Goal: Transaction & Acquisition: Purchase product/service

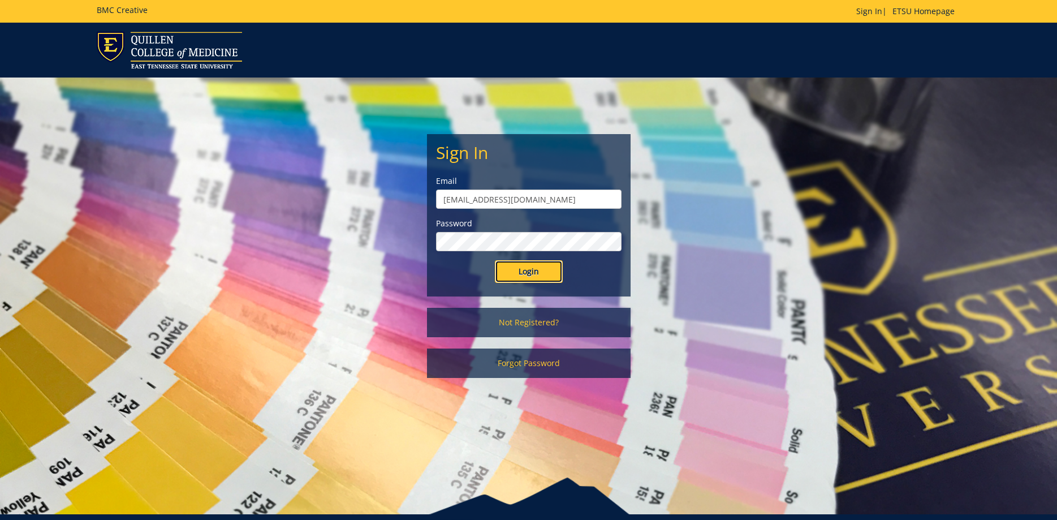
click at [552, 282] on input "Login" at bounding box center [529, 271] width 68 height 23
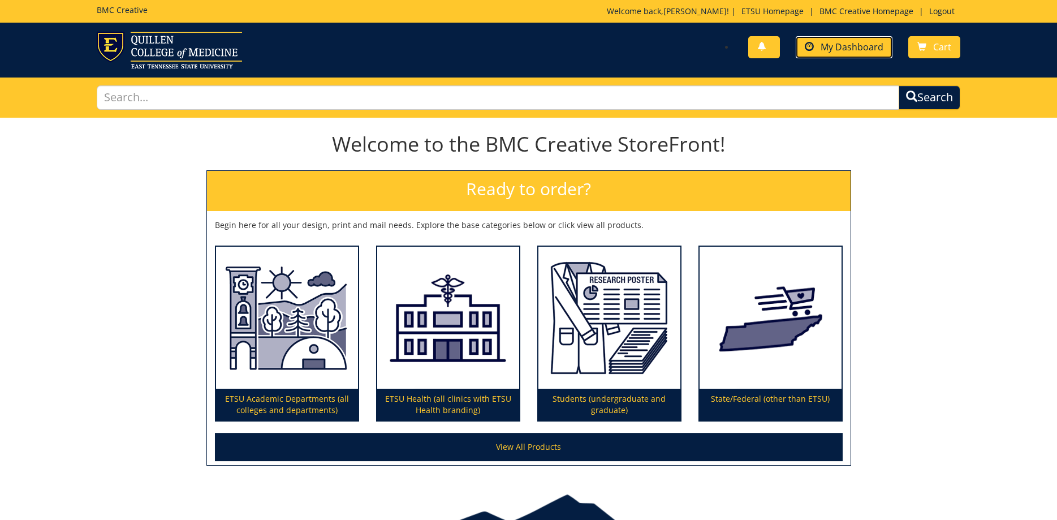
click at [843, 42] on span "My Dashboard" at bounding box center [852, 47] width 63 height 12
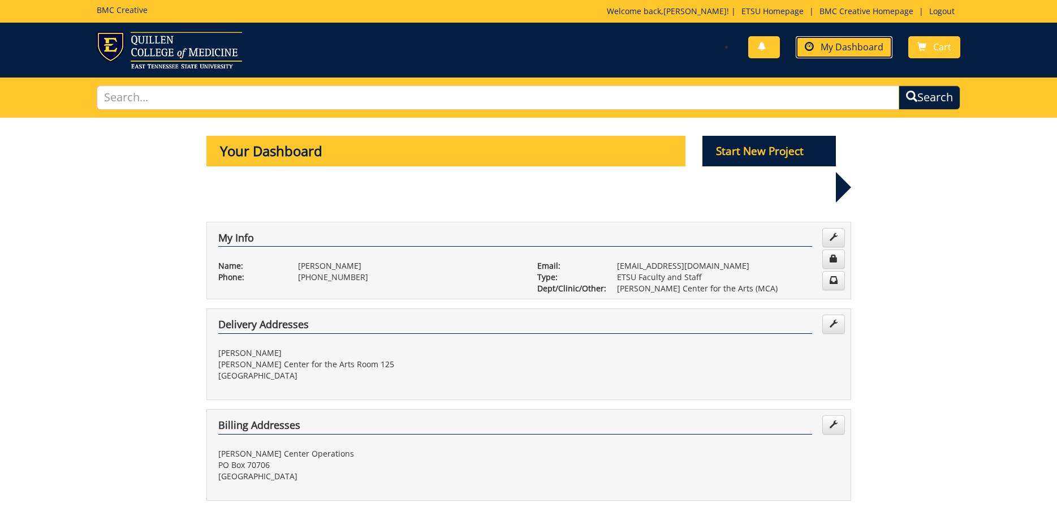
click at [850, 53] on span "My Dashboard" at bounding box center [852, 47] width 63 height 12
click at [763, 158] on p "Start New Project" at bounding box center [768, 151] width 133 height 31
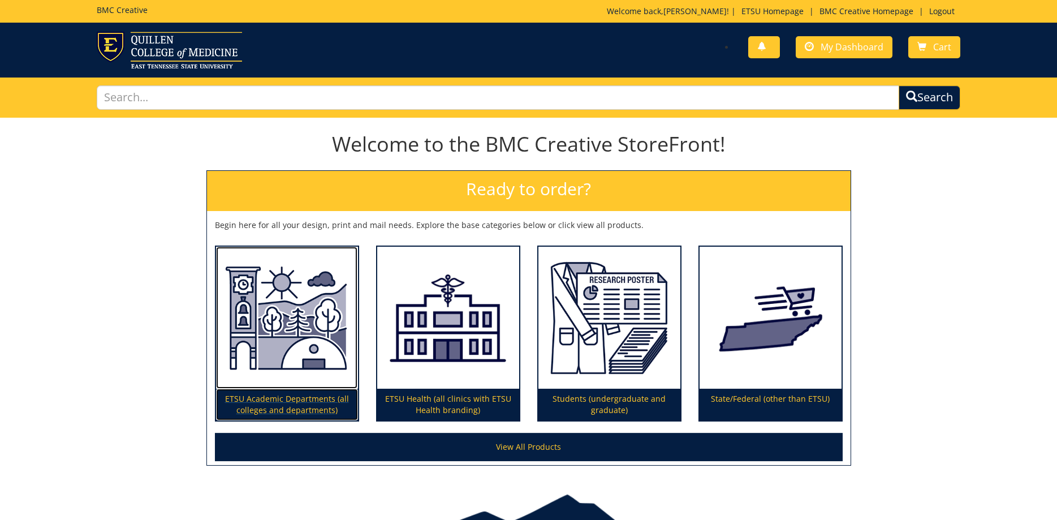
click at [281, 299] on img at bounding box center [287, 318] width 142 height 143
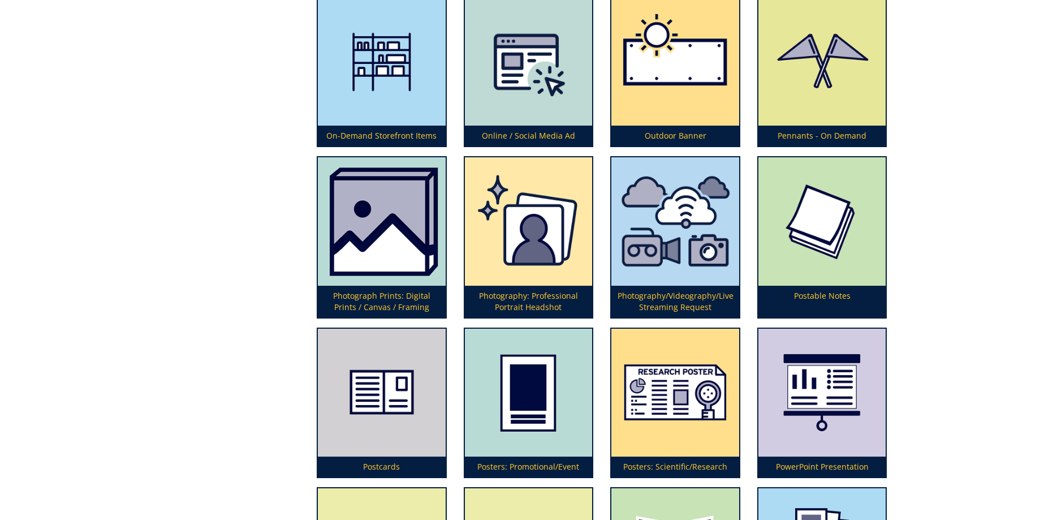
scroll to position [2769, 0]
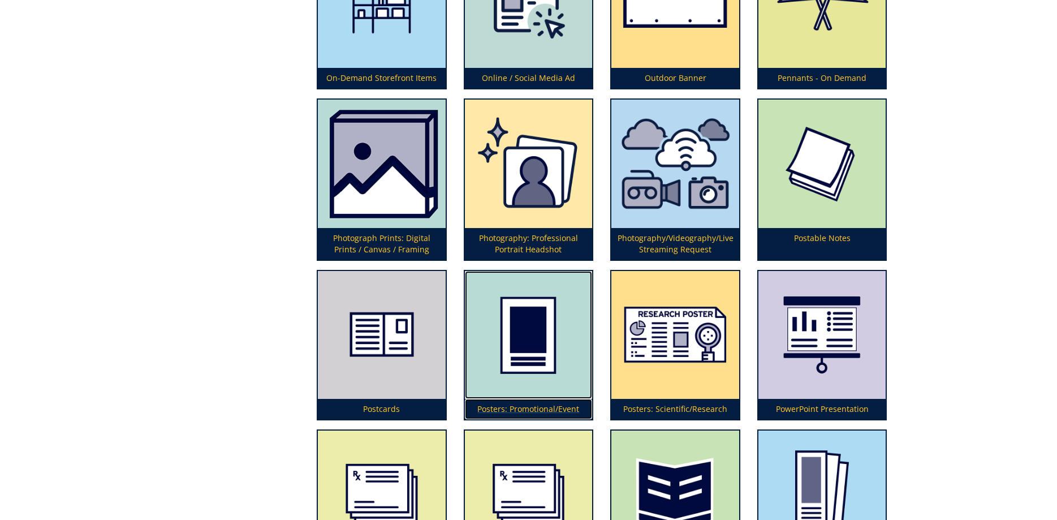
click at [513, 343] on img at bounding box center [529, 335] width 128 height 128
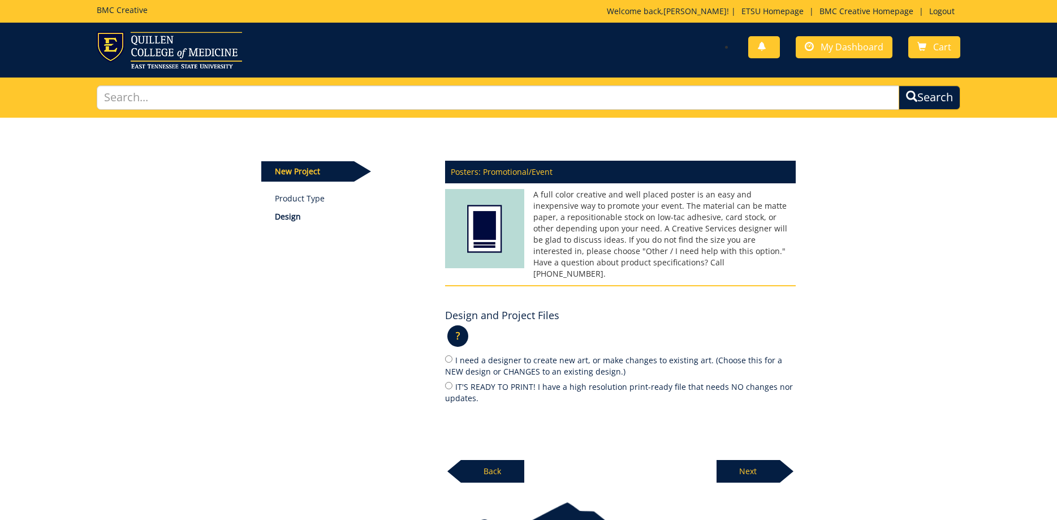
click at [485, 380] on label "IT'S READY TO PRINT! I have a high resolution print-ready file that needs NO ch…" at bounding box center [620, 392] width 351 height 24
click at [452, 382] on input "IT'S READY TO PRINT! I have a high resolution print-ready file that needs NO ch…" at bounding box center [448, 385] width 7 height 7
radio input "true"
click at [758, 463] on p "Next" at bounding box center [748, 471] width 63 height 23
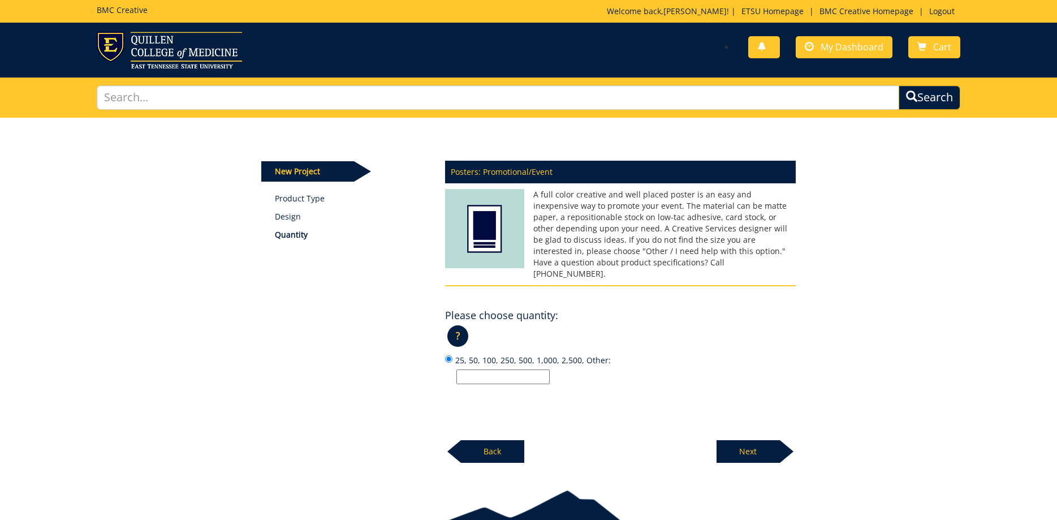
click at [481, 369] on input "25, 50, 100, 250, 500, 1,000, 2,500, Other:" at bounding box center [502, 376] width 93 height 15
click at [456, 369] on input "50" at bounding box center [502, 376] width 93 height 15
type input "30"
click at [743, 441] on p "Next" at bounding box center [748, 451] width 63 height 23
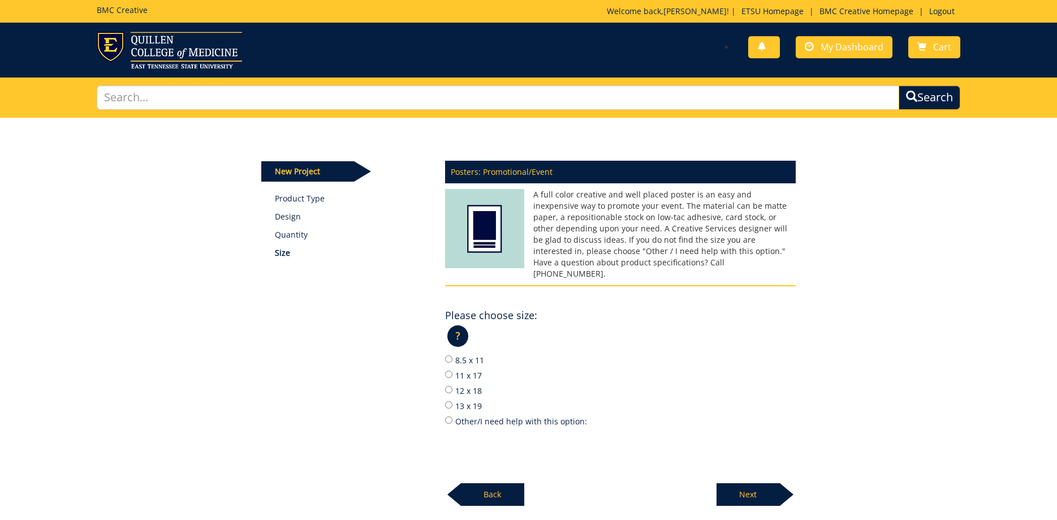
click at [455, 369] on label "11 x 17" at bounding box center [620, 375] width 351 height 12
click at [452, 370] on input "11 x 17" at bounding box center [448, 373] width 7 height 7
radio input "true"
click at [762, 488] on p "Next" at bounding box center [748, 494] width 63 height 23
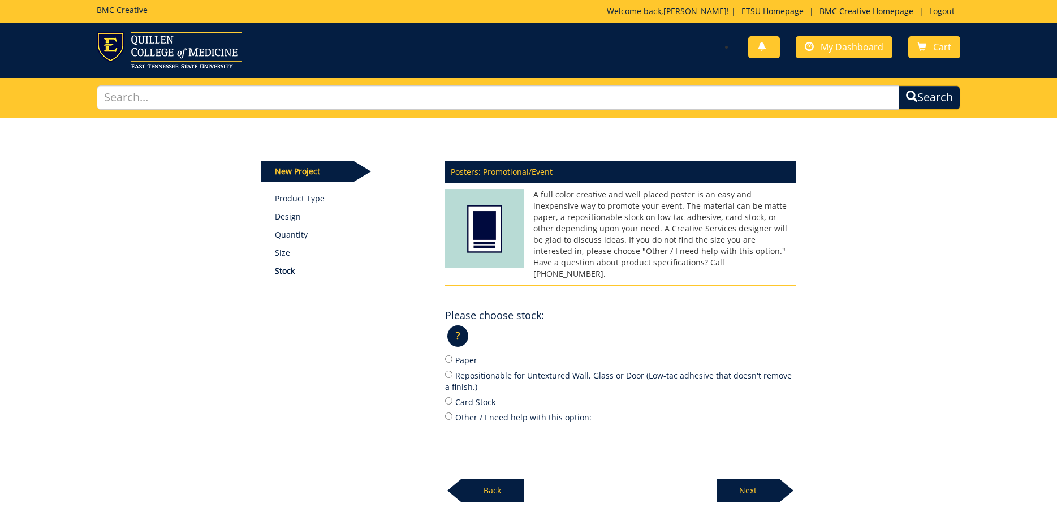
click at [455, 395] on label "Card Stock" at bounding box center [620, 401] width 351 height 12
click at [452, 397] on input "Card Stock" at bounding box center [448, 400] width 7 height 7
radio input "true"
click at [721, 479] on p "Next" at bounding box center [748, 490] width 63 height 23
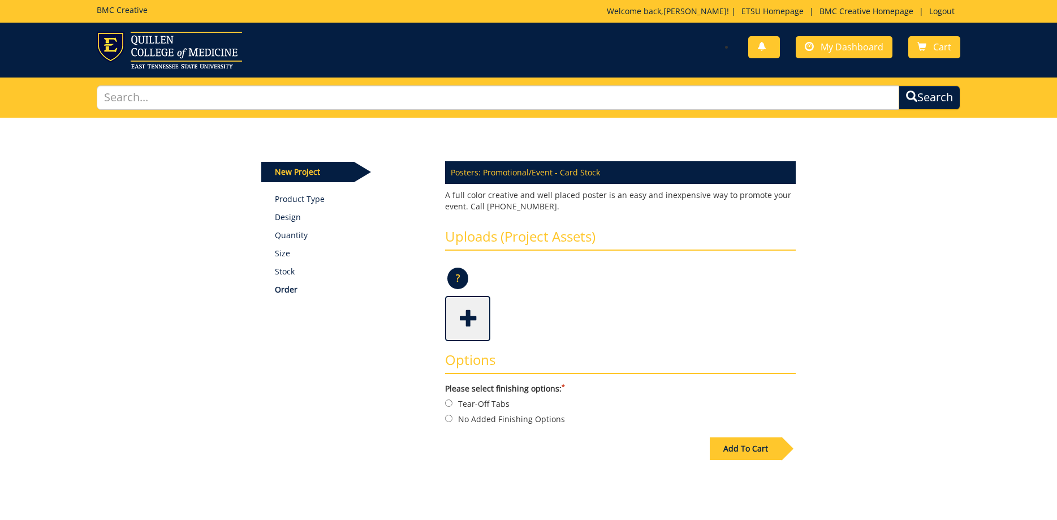
click at [468, 321] on span at bounding box center [468, 317] width 45 height 40
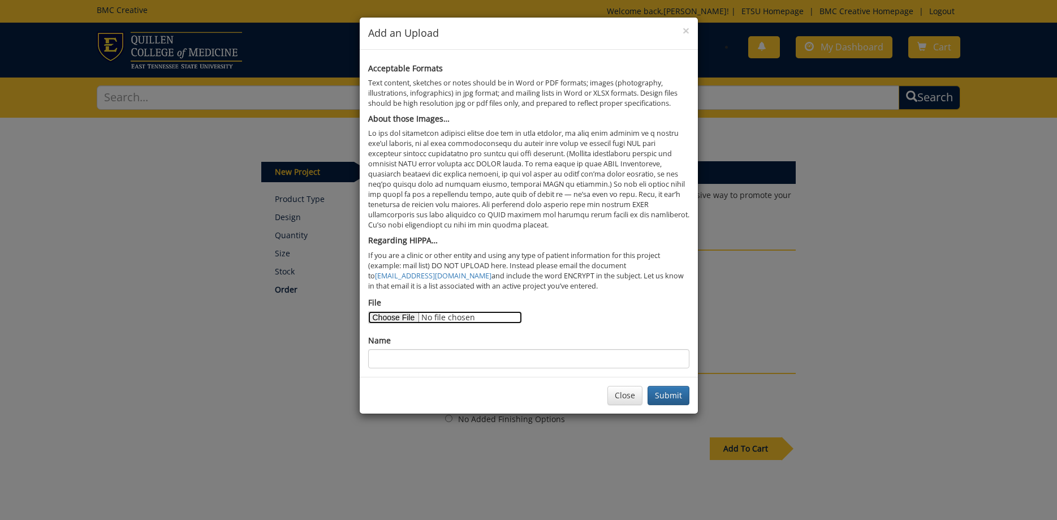
click at [390, 314] on input "File" at bounding box center [445, 317] width 154 height 12
type input "C:\fakepath\0117-JohnsonCityTN_GDHL_2026_11x17_OOH.pdf"
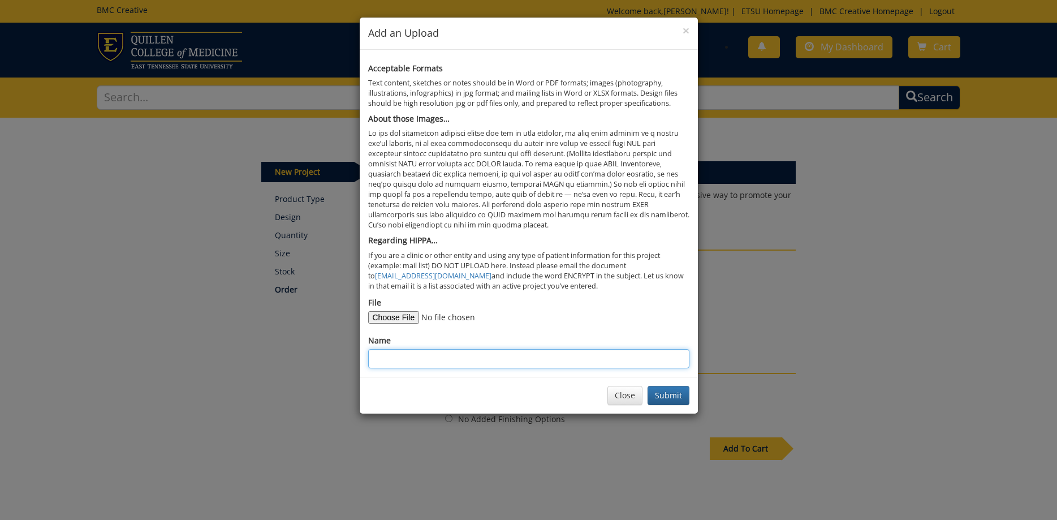
click at [510, 363] on input "Name" at bounding box center [528, 358] width 321 height 19
type input "[PERSON_NAME]'s Dollhouse"
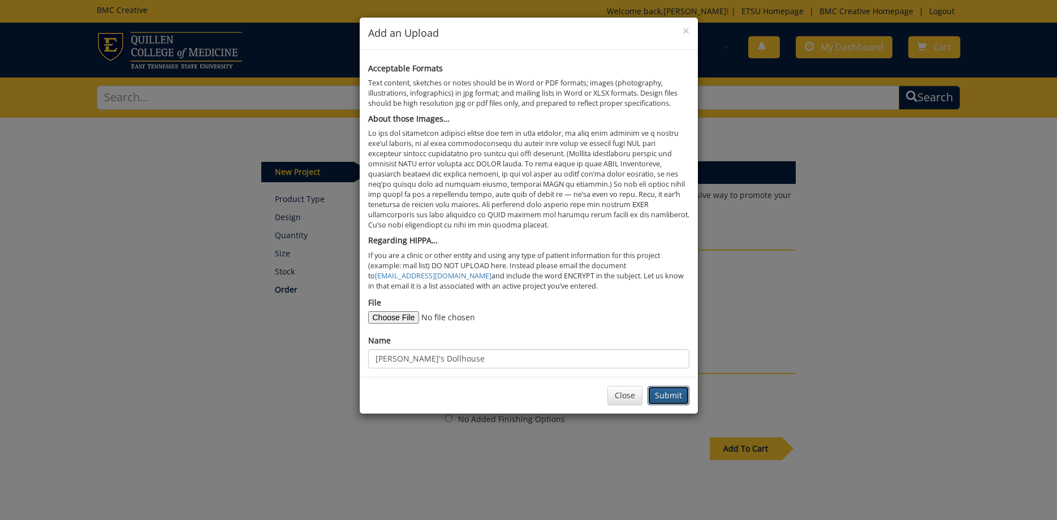
click at [674, 400] on button "Submit" at bounding box center [669, 395] width 42 height 19
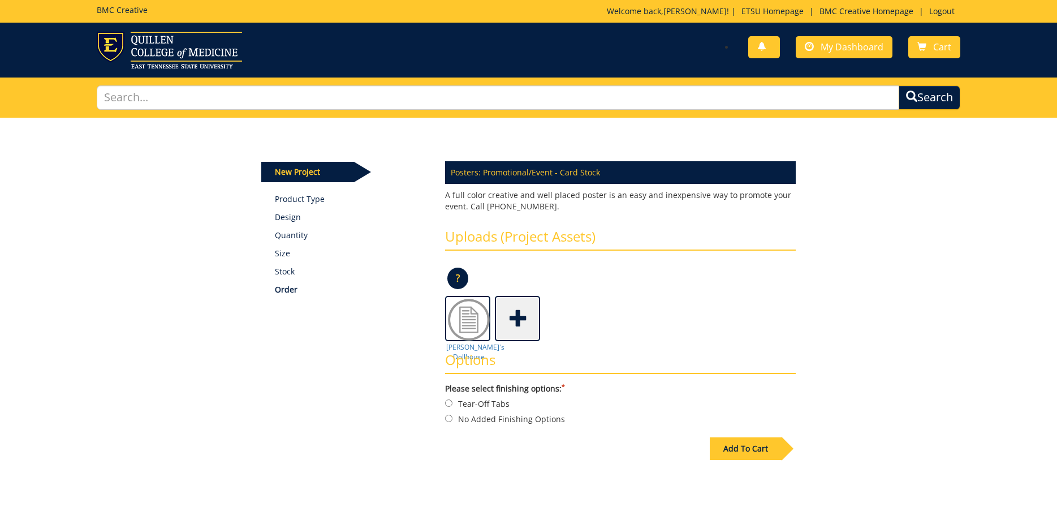
click at [489, 421] on label "No Added Finishing Options" at bounding box center [620, 418] width 351 height 12
click at [452, 421] on input "No Added Finishing Options" at bounding box center [448, 418] width 7 height 7
radio input "true"
click at [747, 447] on div "Add To Cart" at bounding box center [746, 448] width 72 height 23
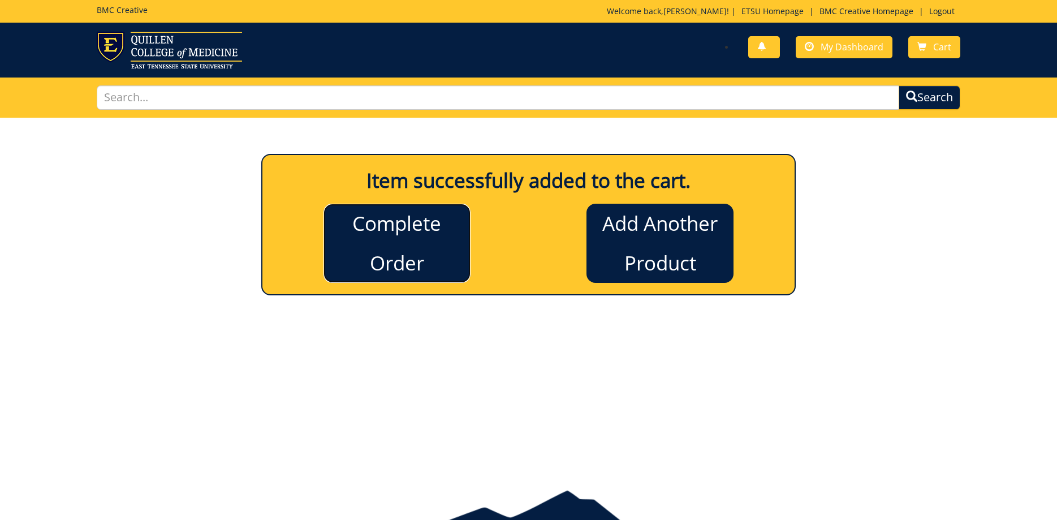
click at [441, 254] on link "Complete Order" at bounding box center [396, 243] width 147 height 79
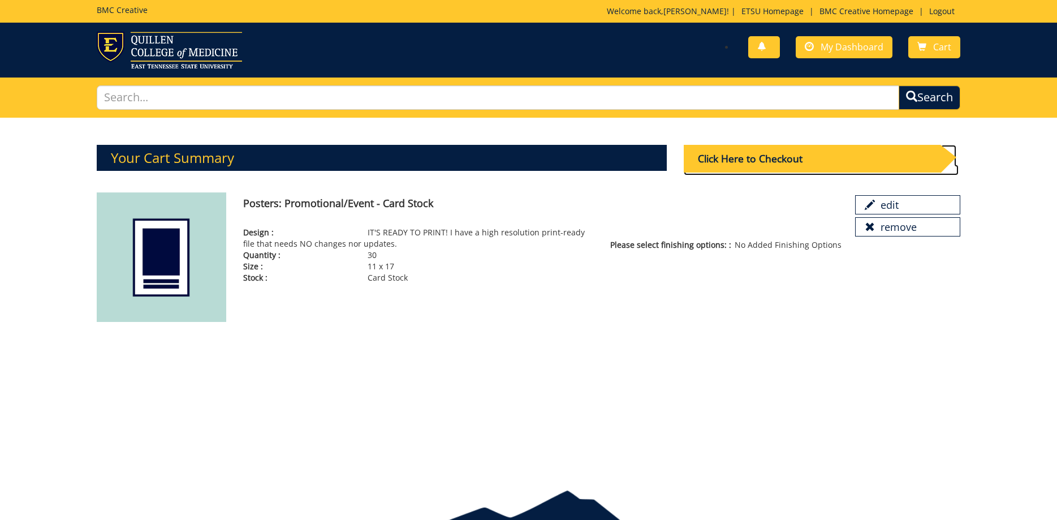
click at [748, 161] on div "Click Here to Checkout" at bounding box center [812, 159] width 257 height 28
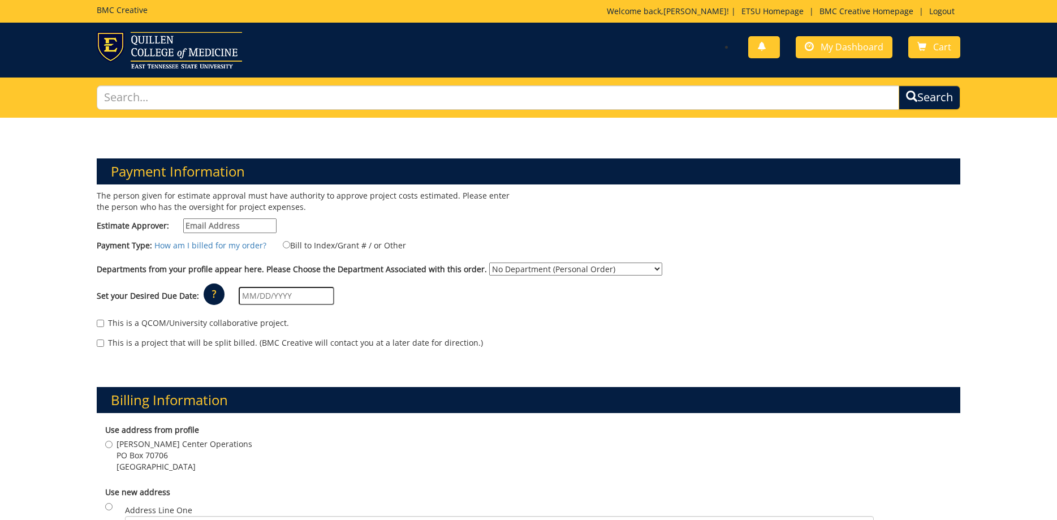
click at [240, 223] on input "Estimate Approver:" at bounding box center [229, 225] width 93 height 15
type input "[EMAIL_ADDRESS][DOMAIN_NAME]"
click at [347, 248] on label "Bill to Index/Grant # / or Other" at bounding box center [337, 245] width 137 height 12
click at [290, 248] on input "Bill to Index/Grant # / or Other" at bounding box center [286, 244] width 7 height 7
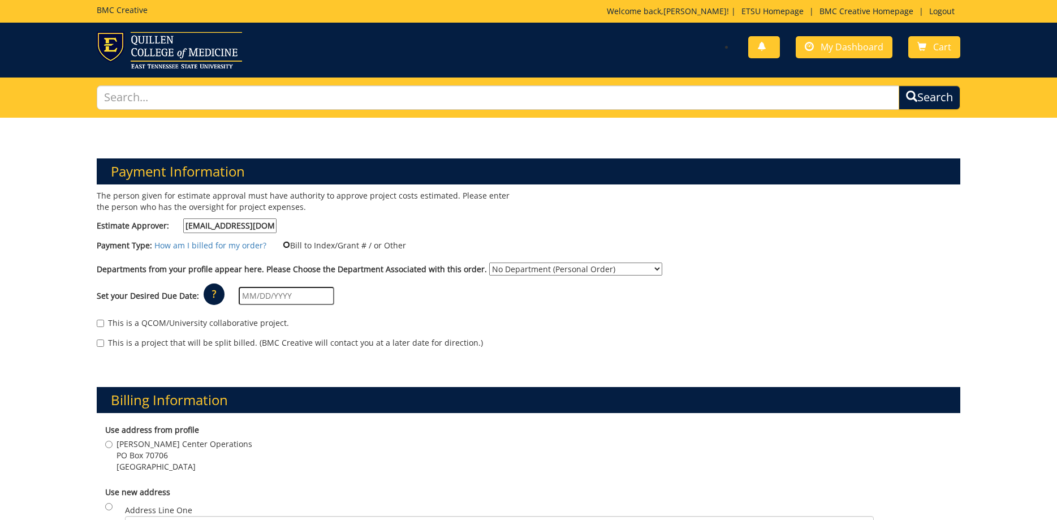
radio input "true"
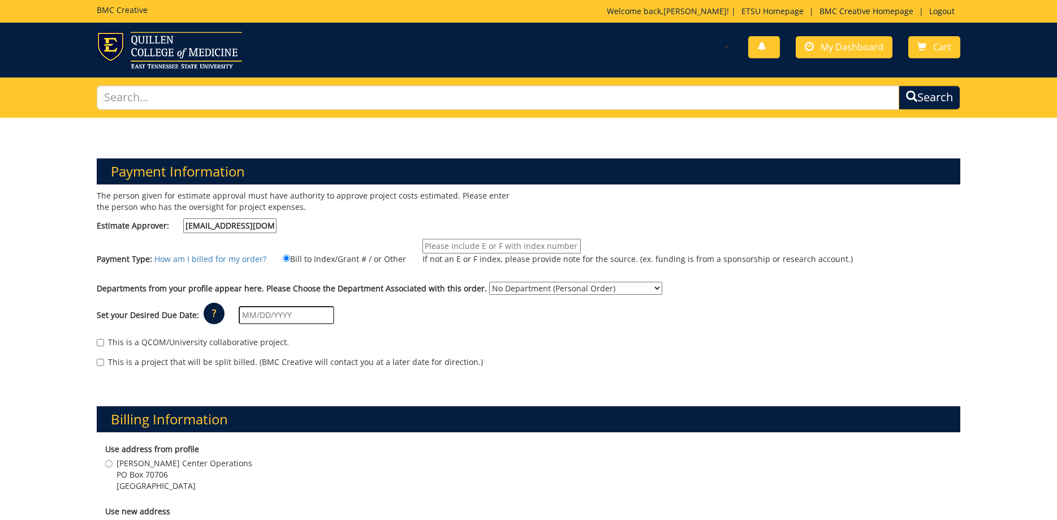
click at [461, 243] on input "If not an E or F index, please provide note for the source. (ex. funding is fro…" at bounding box center [501, 246] width 158 height 15
type input "10-28400-100000-100-75450-300-999-999-999"
click at [556, 281] on div "The person given for estimate approval must have authority to approve project c…" at bounding box center [528, 284] width 881 height 189
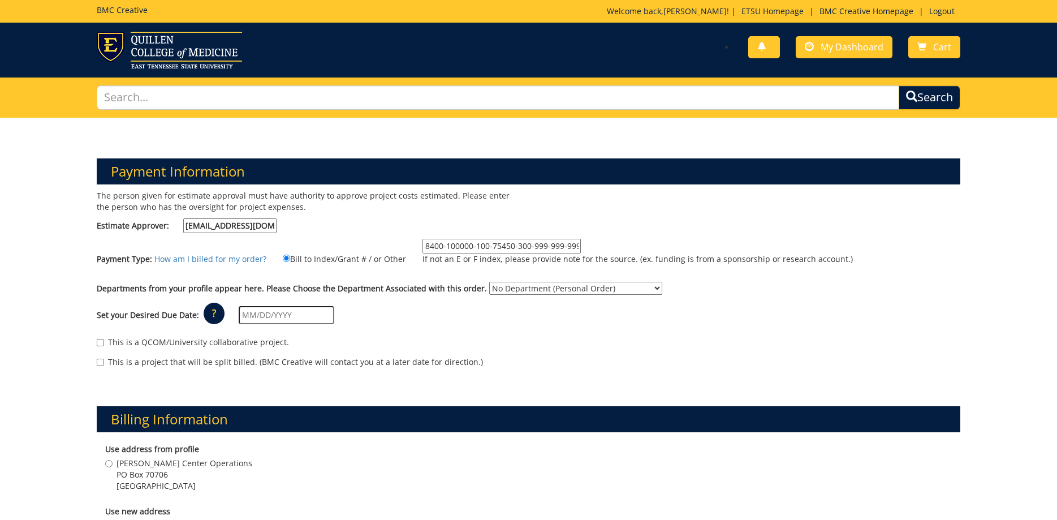
click at [489, 282] on select "No Department (Personal Order) Martin Center for the Arts (MCA)" at bounding box center [575, 288] width 173 height 13
select select "271"
click option "[PERSON_NAME] Center for the Arts (MCA)" at bounding box center [0, 0] width 0 height 0
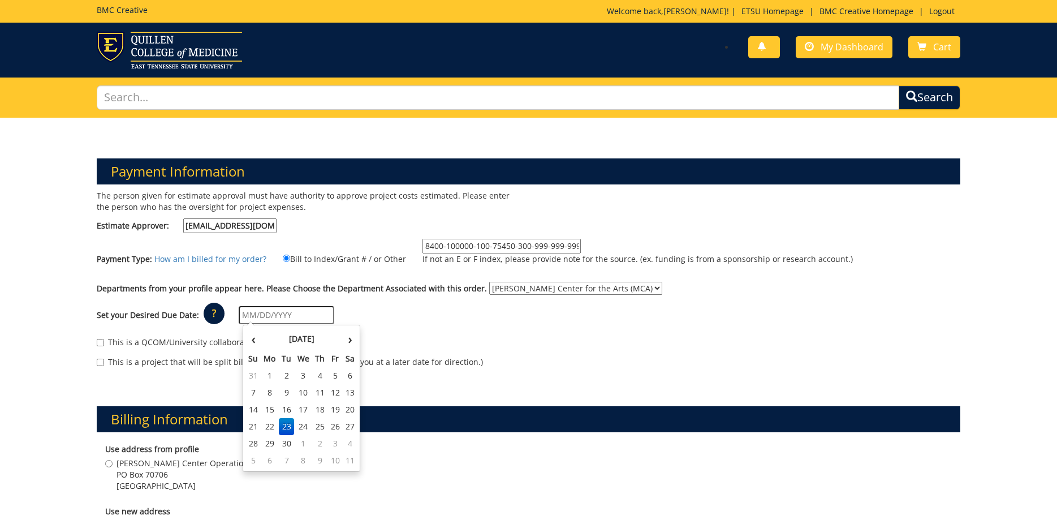
click at [287, 314] on input "text" at bounding box center [287, 315] width 96 height 18
click at [340, 440] on td "3" at bounding box center [335, 443] width 15 height 17
type input "[DATE]"
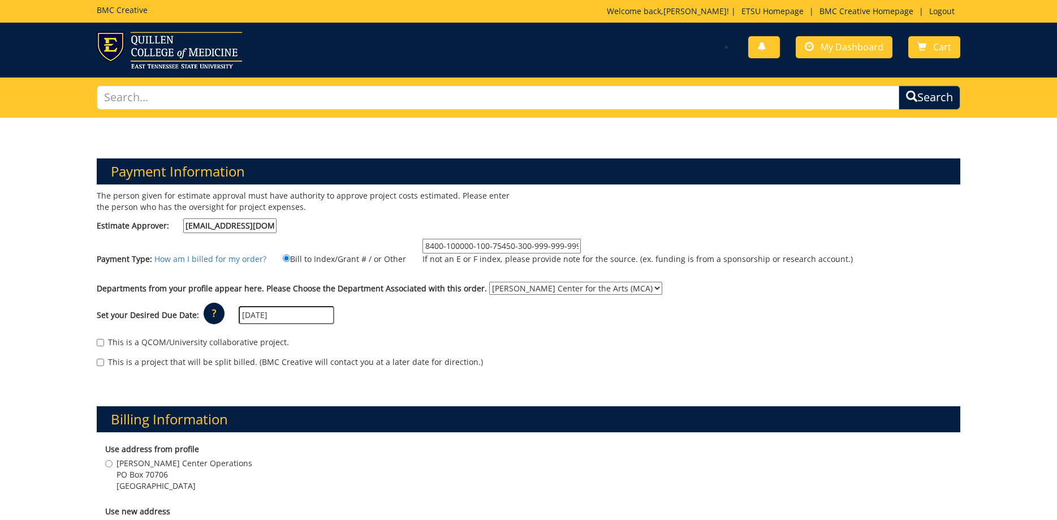
click at [490, 379] on div "This is a QCOM/University collaborative project. This is a project that will be…" at bounding box center [528, 355] width 881 height 48
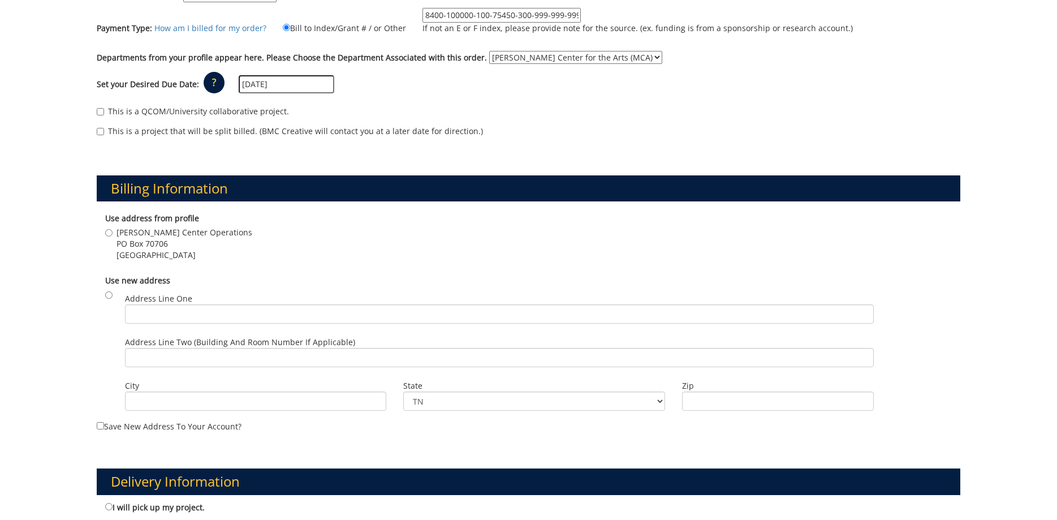
click at [144, 244] on span "PO Box 70706" at bounding box center [185, 243] width 136 height 11
click at [113, 236] on input "Martin Center Operations PO Box 70706 Johnson City , TN 37614" at bounding box center [108, 232] width 7 height 7
radio input "true"
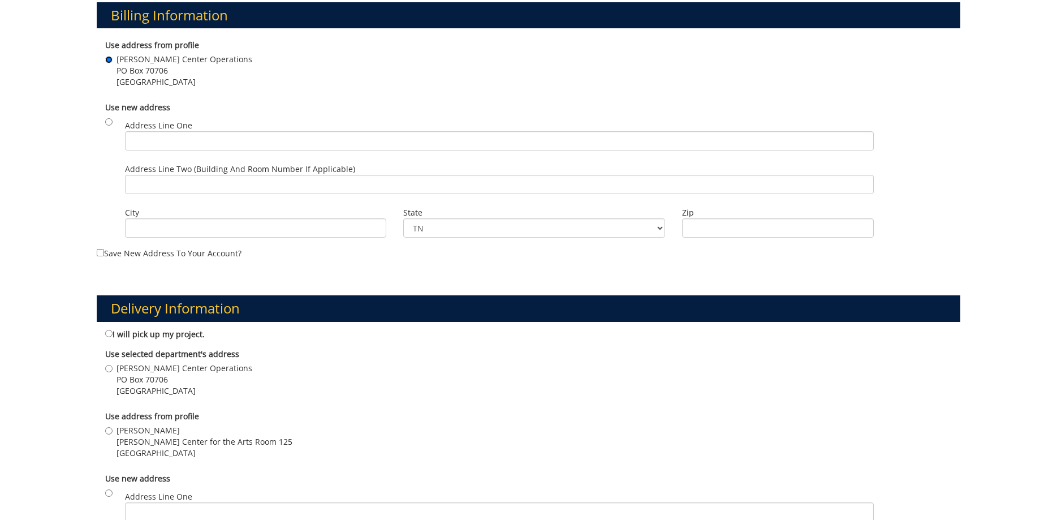
scroll to position [519, 0]
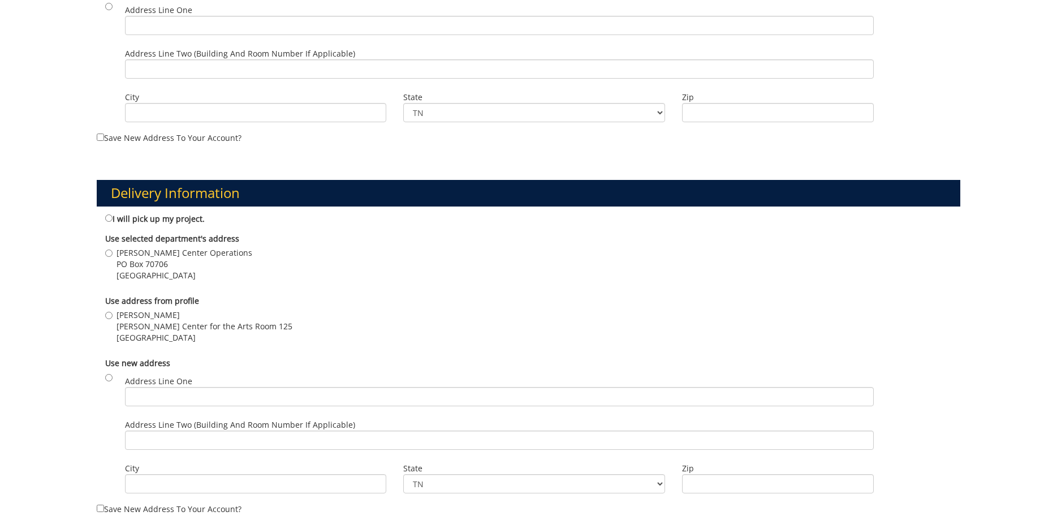
click at [152, 271] on span "Johnson City , TN 37614" at bounding box center [185, 275] width 136 height 11
click at [113, 257] on input "Martin Center Operations PO Box 70706 Johnson City , TN 37614" at bounding box center [108, 252] width 7 height 7
radio input "true"
click at [182, 333] on span "Johnson City , TN 37614" at bounding box center [205, 337] width 176 height 11
click at [113, 319] on input "Sara Allen Martin Center for the Arts Room 125 Johnson City , TN 37614" at bounding box center [108, 315] width 7 height 7
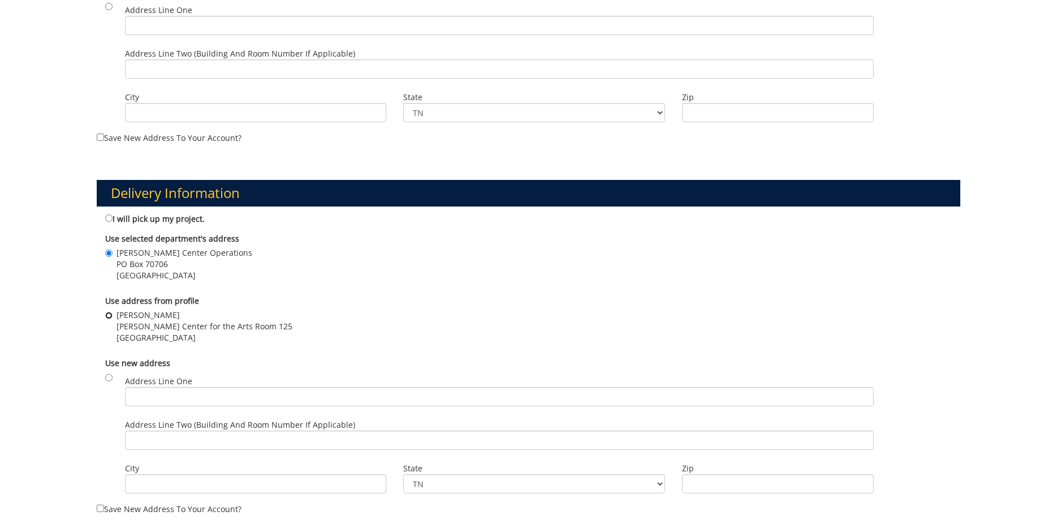
radio input "true"
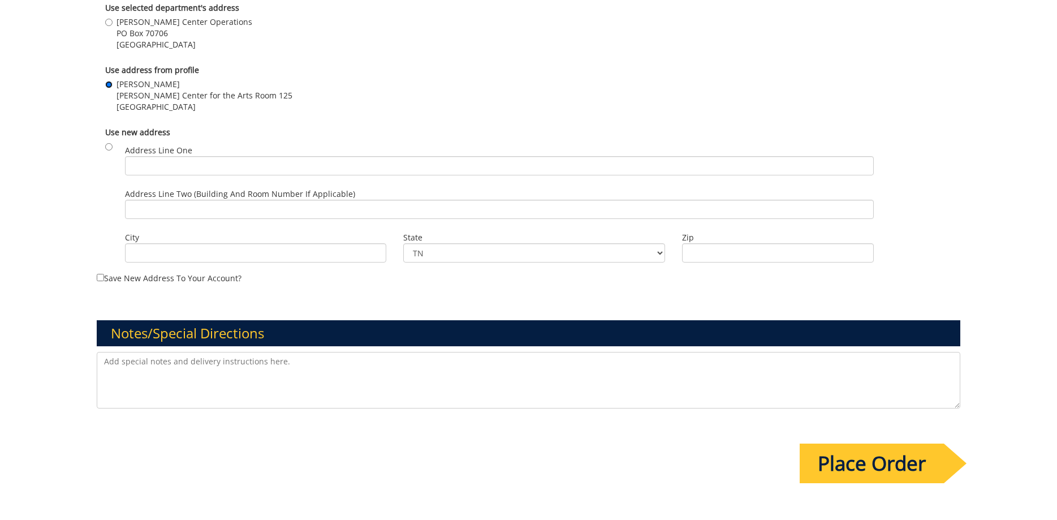
scroll to position [865, 0]
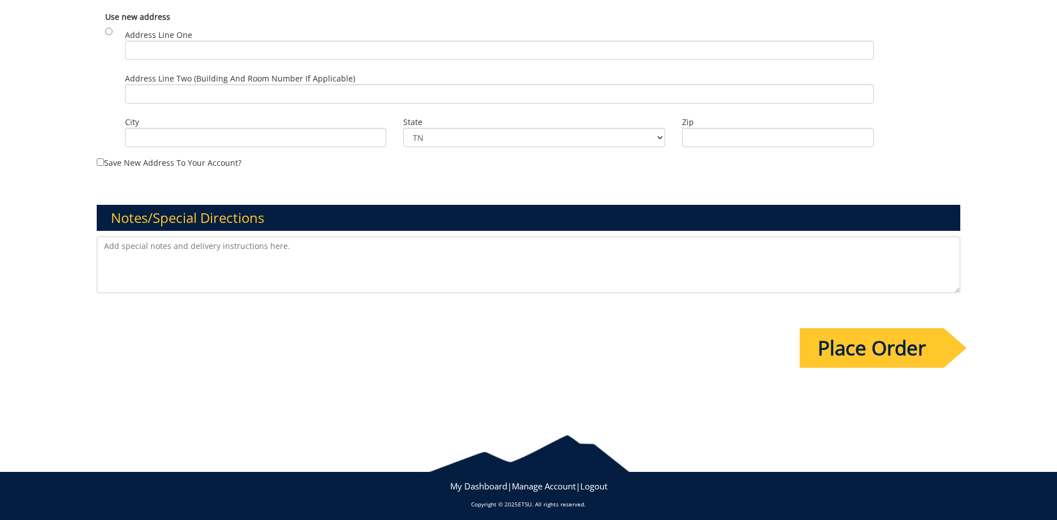
click at [890, 344] on input "Place Order" at bounding box center [872, 348] width 144 height 40
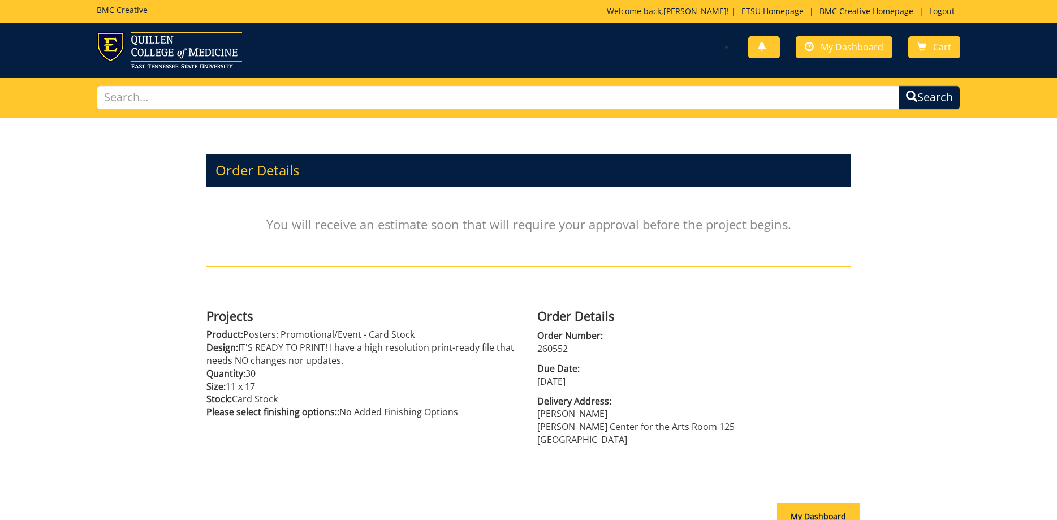
scroll to position [115, 0]
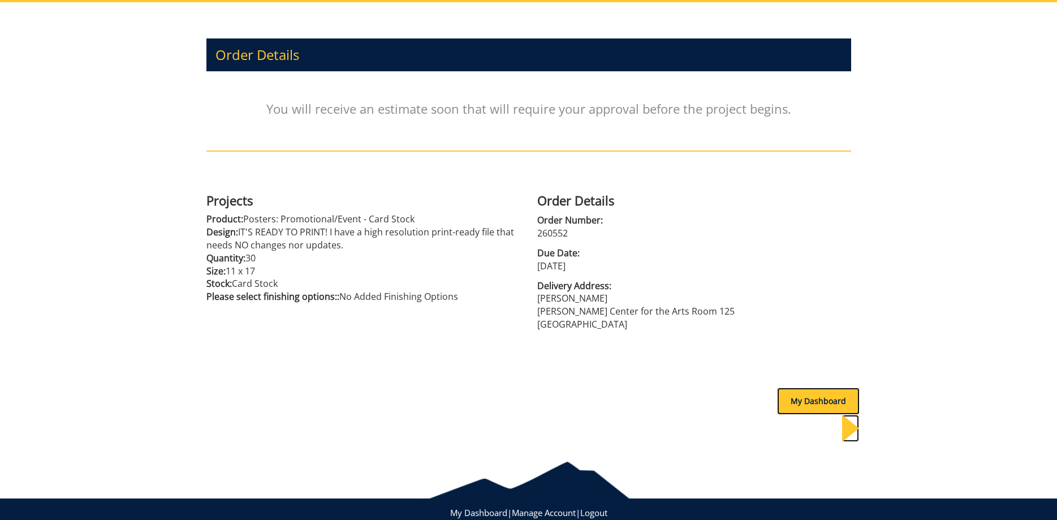
click at [792, 401] on div "My Dashboard" at bounding box center [818, 400] width 83 height 27
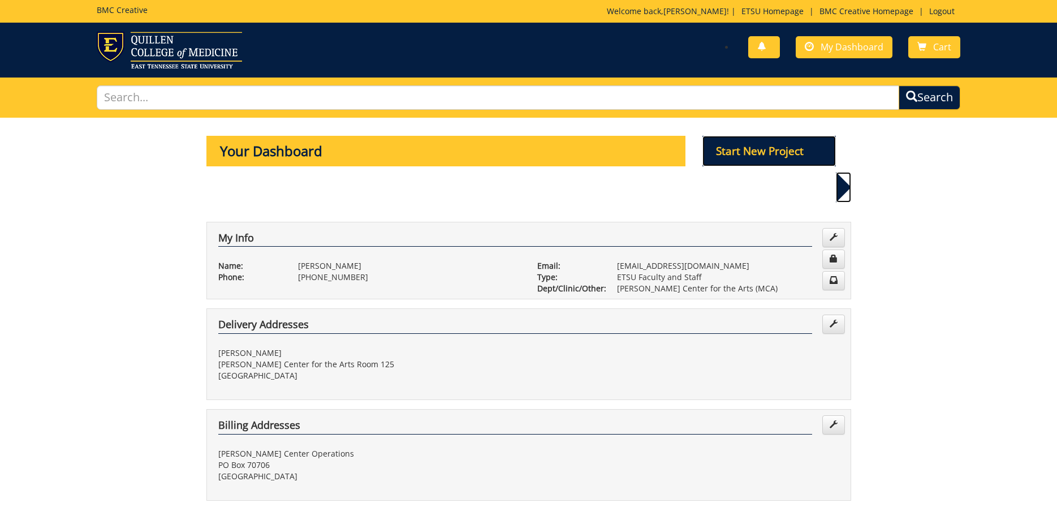
click at [758, 155] on p "Start New Project" at bounding box center [768, 151] width 133 height 31
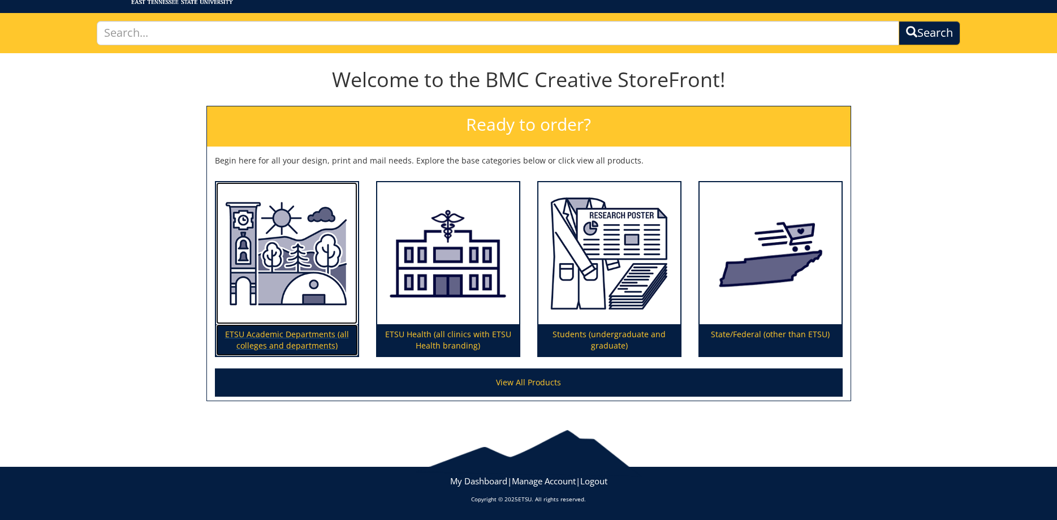
scroll to position [7, 0]
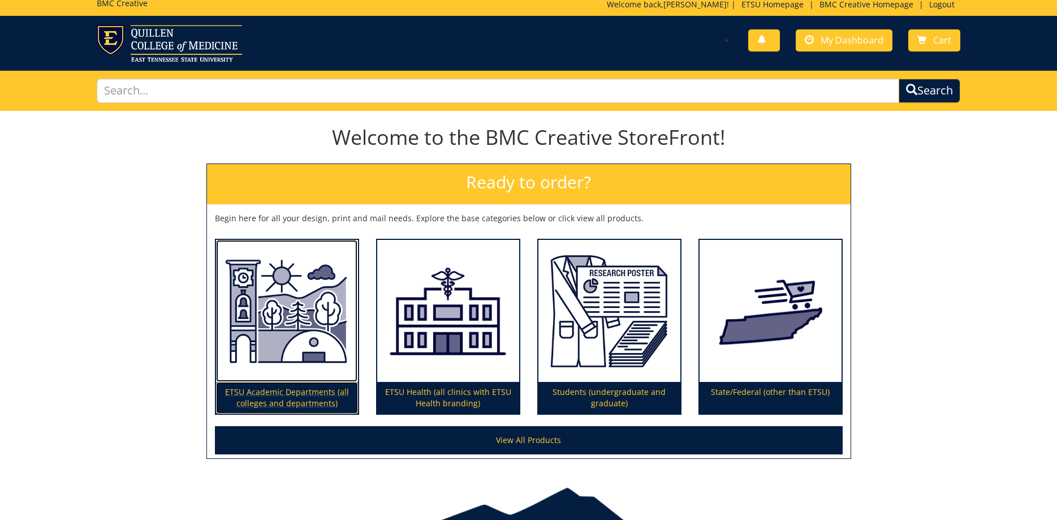
click at [292, 315] on img at bounding box center [287, 311] width 142 height 143
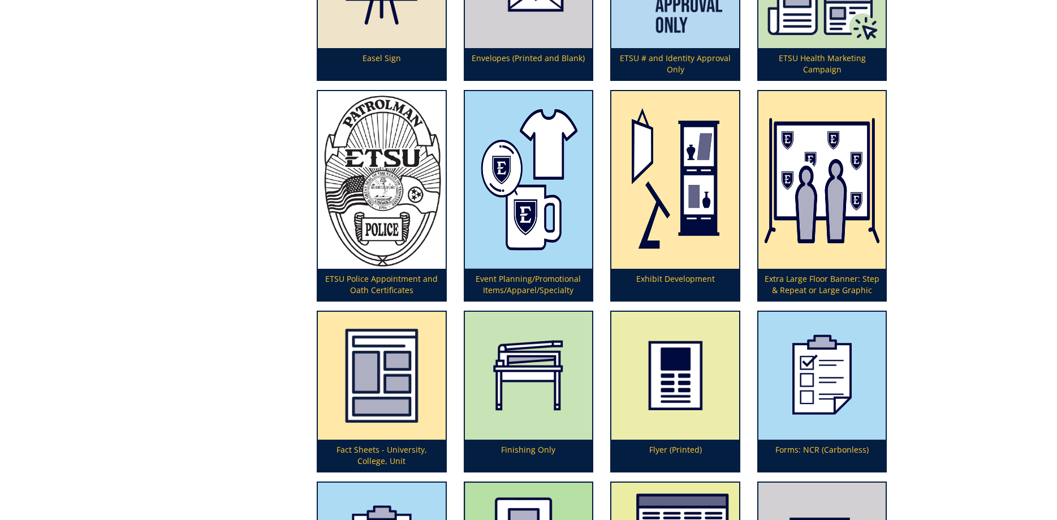
scroll to position [1384, 0]
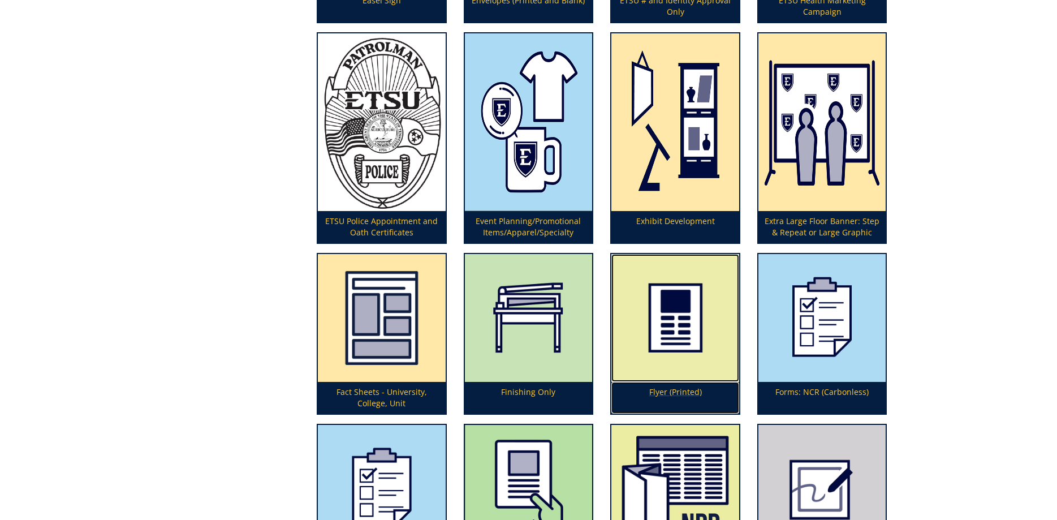
click at [663, 313] on img at bounding box center [675, 318] width 128 height 128
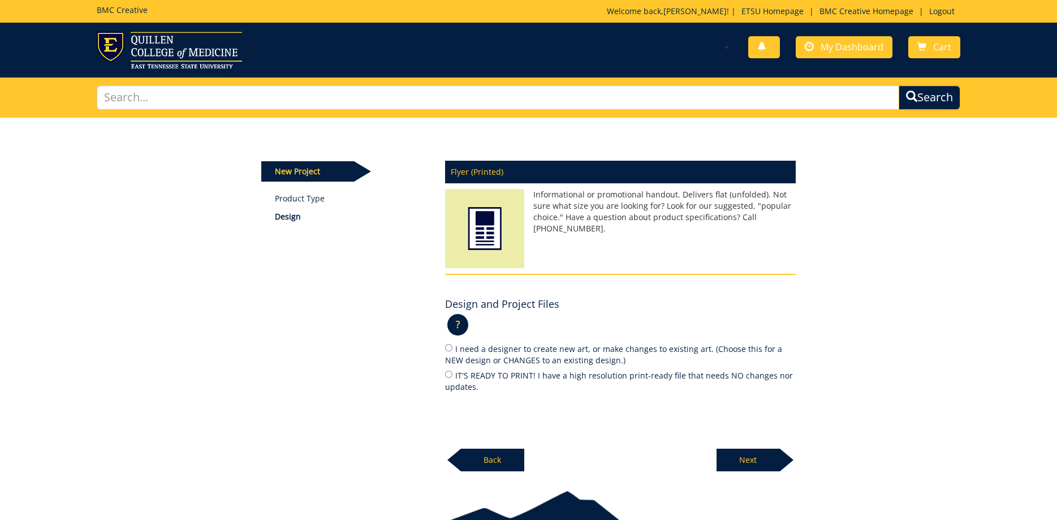
click at [480, 379] on label "IT'S READY TO PRINT! I have a high resolution print-ready file that needs NO ch…" at bounding box center [620, 381] width 351 height 24
click at [452, 378] on input "IT'S READY TO PRINT! I have a high resolution print-ready file that needs NO ch…" at bounding box center [448, 373] width 7 height 7
radio input "true"
click at [730, 457] on p "Next" at bounding box center [748, 459] width 63 height 23
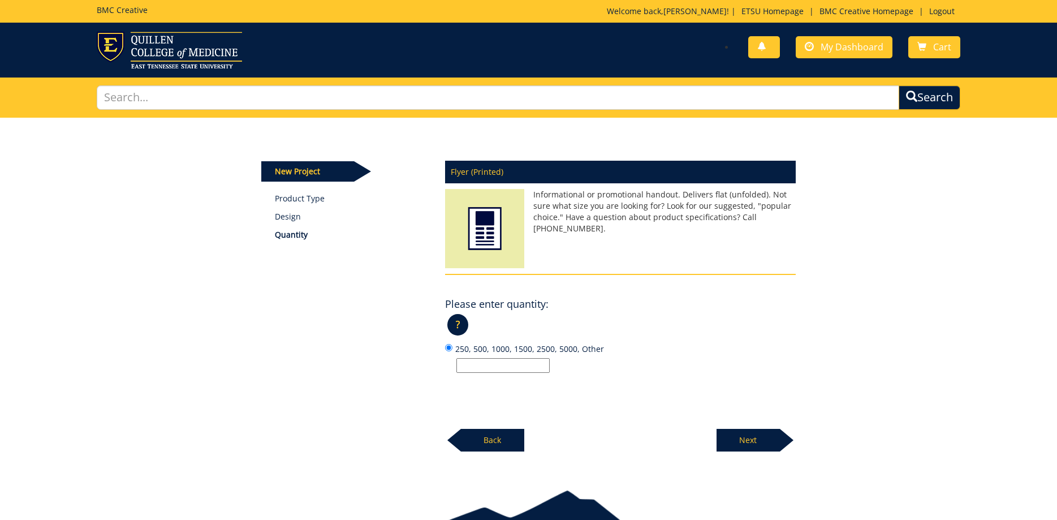
click at [641, 309] on div "Please enter quantity: ? × How do I choose quantity?: Standard quantities are l…" at bounding box center [620, 333] width 351 height 80
click at [825, 54] on link "My Dashboard" at bounding box center [844, 47] width 97 height 22
